Goal: Register for event/course

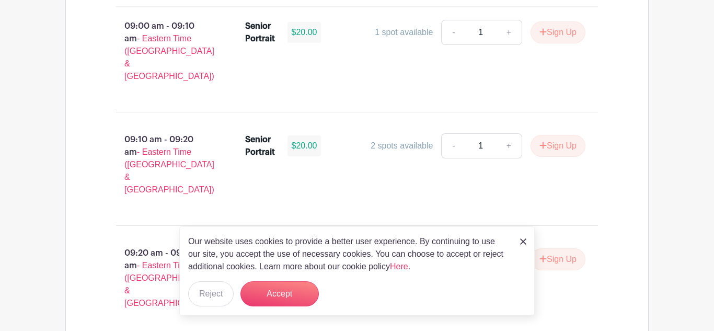
scroll to position [775, 0]
click at [524, 243] on img at bounding box center [523, 241] width 6 height 6
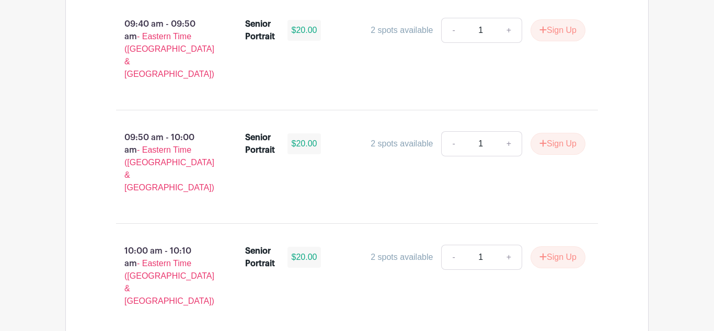
scroll to position [1243, 0]
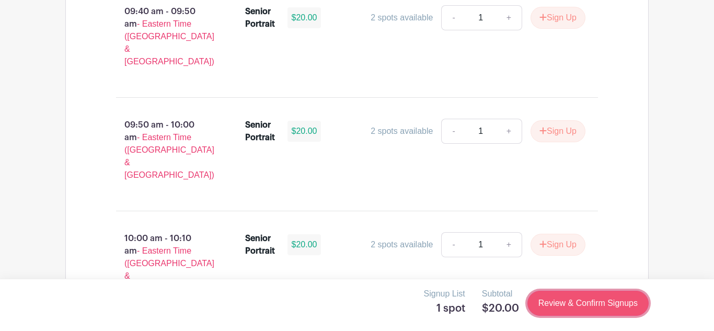
click at [632, 303] on link "Review & Confirm Signups" at bounding box center [587, 303] width 121 height 25
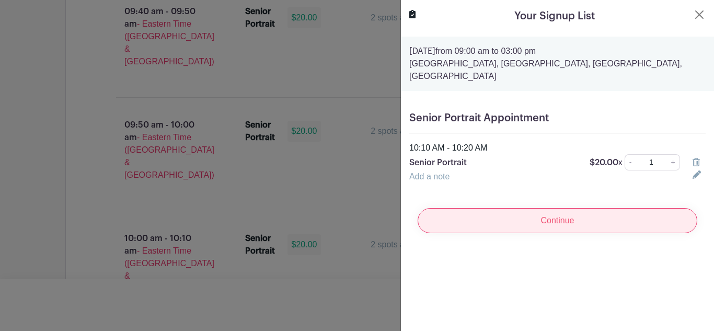
click at [547, 232] on input "Continue" at bounding box center [558, 220] width 280 height 25
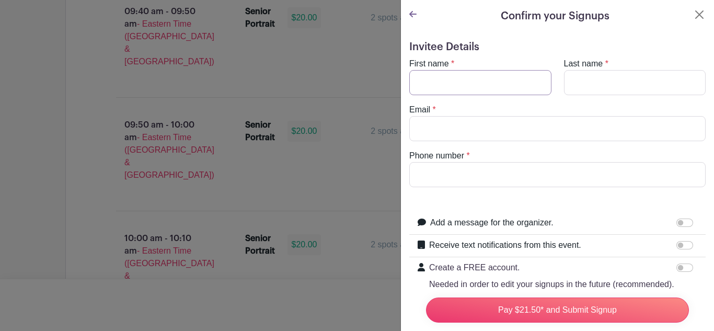
click at [504, 87] on input "First name" at bounding box center [480, 82] width 142 height 25
type input "[PERSON_NAME]"
click at [636, 85] on input "Last name" at bounding box center [635, 82] width 142 height 25
type input "[PERSON_NAME]"
click at [526, 124] on input "Email" at bounding box center [557, 128] width 296 height 25
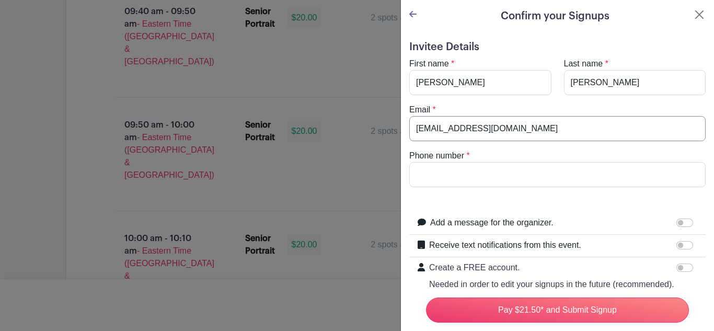
type input "[EMAIL_ADDRESS][DOMAIN_NAME]"
click at [473, 171] on input "Phone number" at bounding box center [557, 174] width 296 height 25
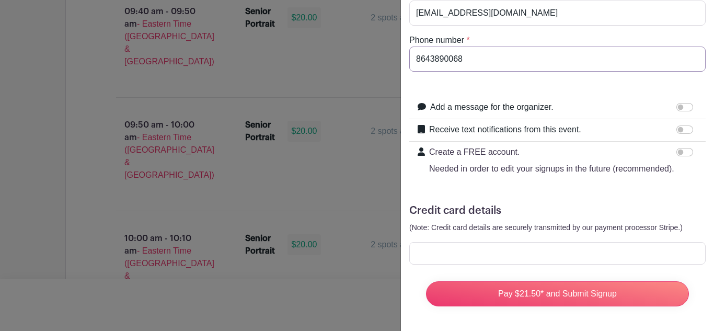
scroll to position [116, 0]
type input "8643890068"
click at [608, 263] on div at bounding box center [557, 252] width 296 height 22
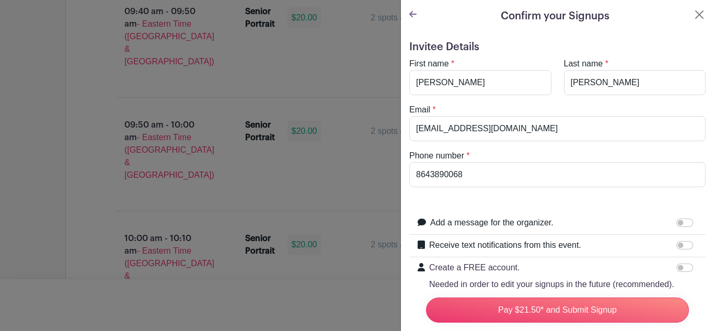
click at [410, 13] on icon at bounding box center [412, 14] width 7 height 8
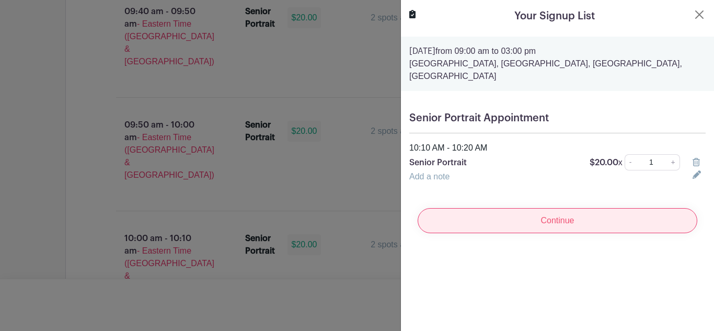
click at [550, 217] on input "Continue" at bounding box center [558, 220] width 280 height 25
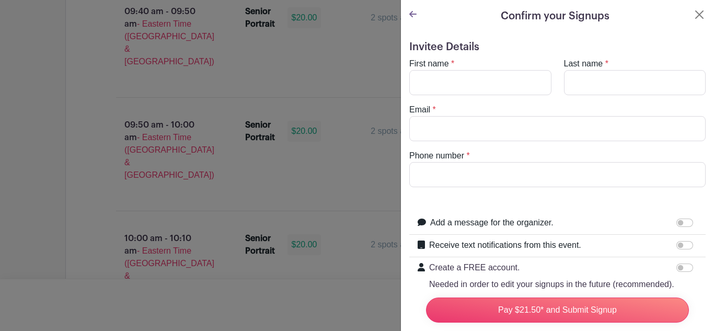
click at [516, 112] on div "Email *" at bounding box center [557, 122] width 309 height 38
click at [519, 87] on input "First name" at bounding box center [480, 82] width 142 height 25
type input "[PERSON_NAME]"
click at [587, 83] on input "Last name" at bounding box center [635, 82] width 142 height 25
type input "[PERSON_NAME]"
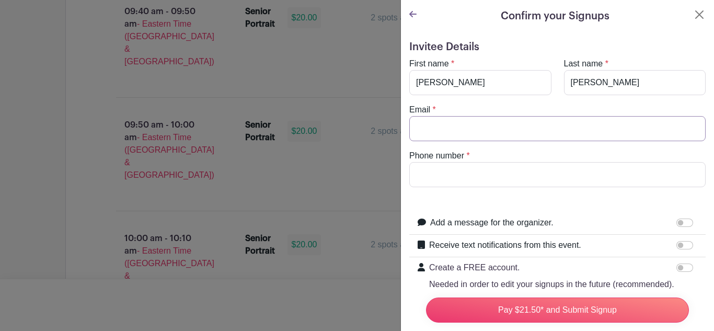
click at [603, 122] on input "Email" at bounding box center [557, 128] width 296 height 25
type input "[EMAIL_ADDRESS][DOMAIN_NAME]"
click at [516, 171] on input "Phone number" at bounding box center [557, 174] width 296 height 25
type input "8643890068"
